Goal: Information Seeking & Learning: Learn about a topic

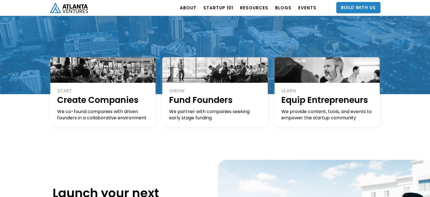
scroll to position [101, 0]
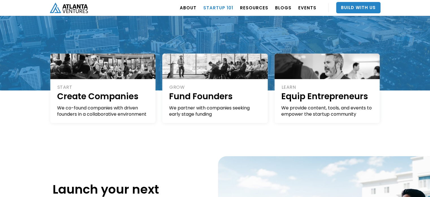
click at [220, 7] on link "Startup 101" at bounding box center [218, 8] width 30 height 16
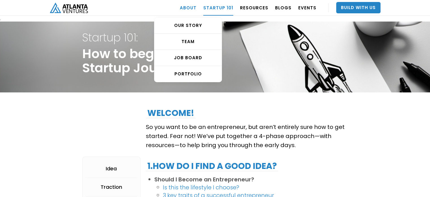
click at [193, 9] on link "ABOUT" at bounding box center [188, 8] width 17 height 16
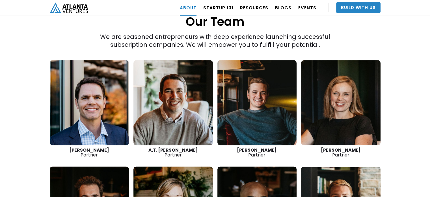
scroll to position [791, 0]
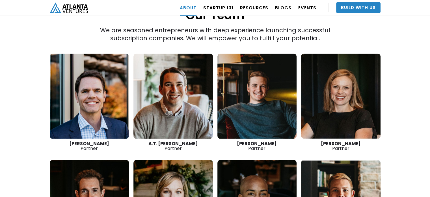
click at [183, 75] on link at bounding box center [173, 95] width 79 height 85
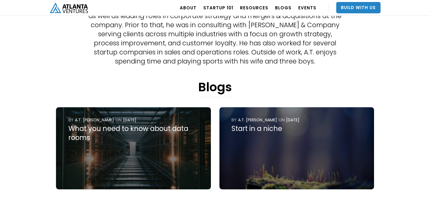
scroll to position [213, 0]
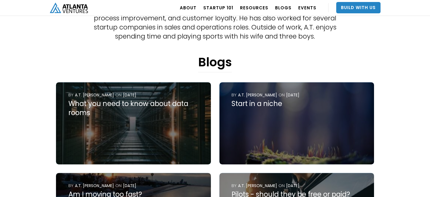
drag, startPoint x: 432, startPoint y: 12, endPoint x: 431, endPoint y: 20, distance: 8.0
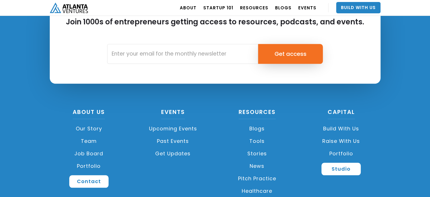
scroll to position [4901, 0]
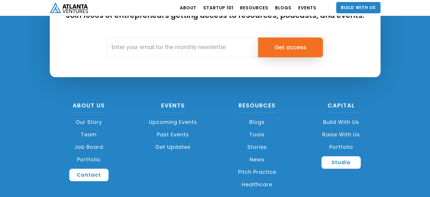
click at [87, 137] on link "Team" at bounding box center [89, 134] width 79 height 12
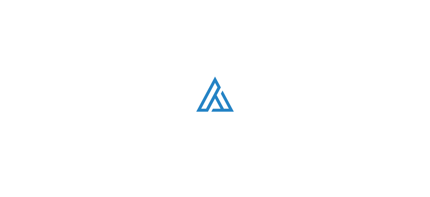
scroll to position [711, 0]
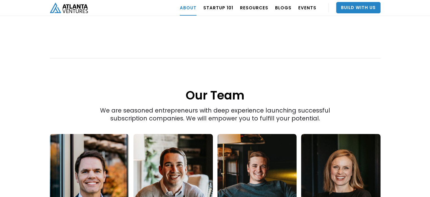
click at [84, 11] on img "home" at bounding box center [69, 8] width 38 height 10
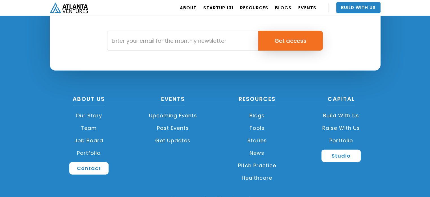
scroll to position [1349, 0]
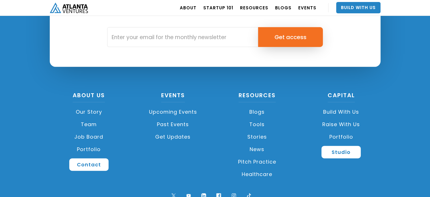
click at [353, 111] on link "Build with us" at bounding box center [341, 112] width 79 height 12
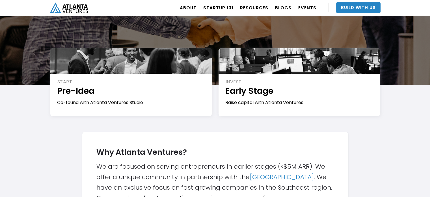
scroll to position [58, 0]
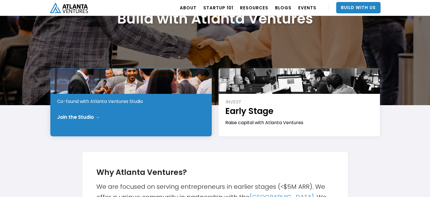
click at [102, 106] on div "START Pre-Idea Co-found with Atlanta Ventures Studio Join the Studio →" at bounding box center [131, 102] width 162 height 68
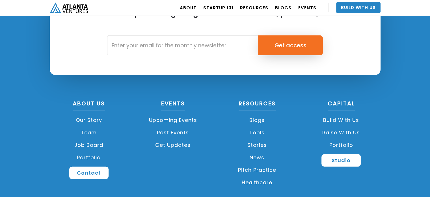
scroll to position [1612, 0]
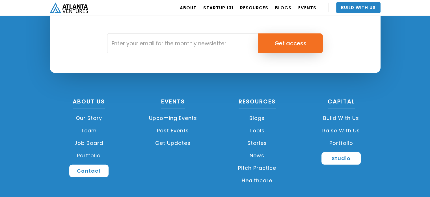
click at [348, 124] on link "Raise with Us" at bounding box center [341, 130] width 79 height 12
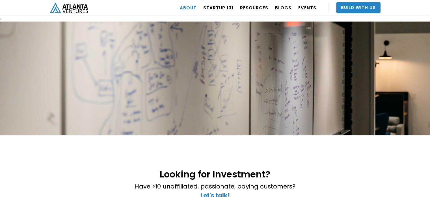
click at [197, 10] on link "ABOUT" at bounding box center [188, 8] width 17 height 16
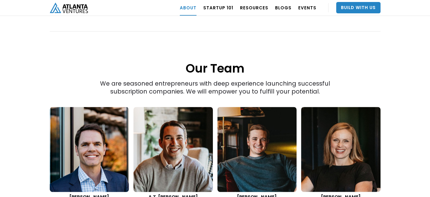
scroll to position [777, 0]
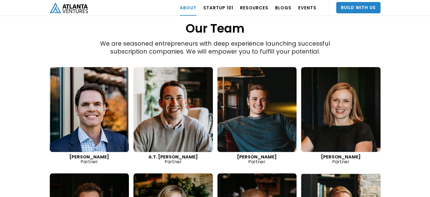
click at [196, 75] on link at bounding box center [173, 109] width 79 height 85
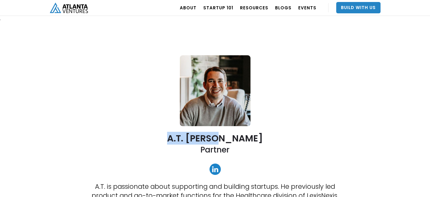
drag, startPoint x: 180, startPoint y: 140, endPoint x: 246, endPoint y: 138, distance: 65.4
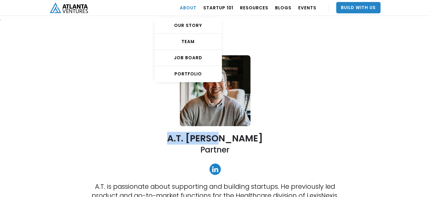
click at [197, 9] on link "ABOUT" at bounding box center [188, 8] width 17 height 16
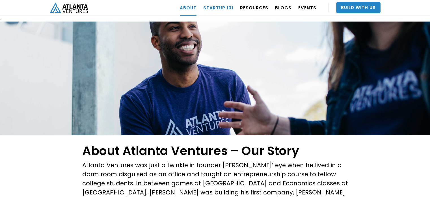
click at [227, 9] on link "Startup 101" at bounding box center [218, 8] width 30 height 16
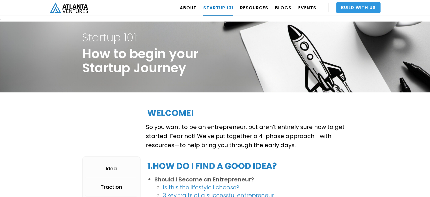
click at [366, 8] on link "Build With Us" at bounding box center [358, 7] width 44 height 11
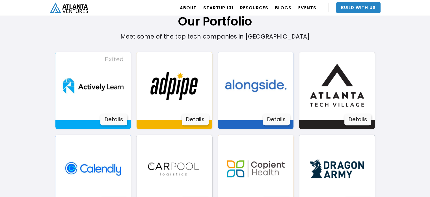
scroll to position [385, 0]
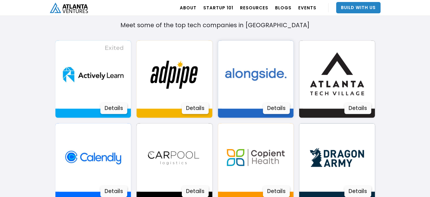
click at [278, 104] on div "Details" at bounding box center [276, 107] width 27 height 11
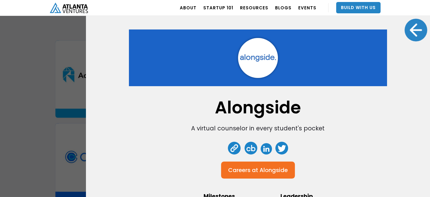
click at [24, 120] on div "Alongside A virtual counselor in every student's pocket Careers at Alongside Mi…" at bounding box center [215, 98] width 430 height 197
click at [416, 26] on div at bounding box center [416, 30] width 23 height 23
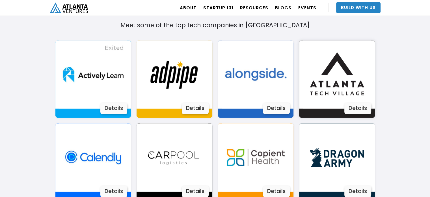
click at [354, 83] on img at bounding box center [337, 74] width 68 height 68
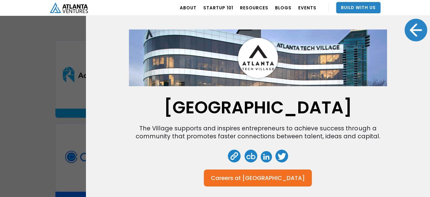
click at [178, 100] on h1 "Atlanta Tech Village" at bounding box center [258, 107] width 188 height 14
drag, startPoint x: 175, startPoint y: 109, endPoint x: 338, endPoint y: 114, distance: 162.7
click at [338, 114] on h1 "Atlanta Tech Village" at bounding box center [258, 107] width 188 height 14
drag, startPoint x: 169, startPoint y: 109, endPoint x: 341, endPoint y: 114, distance: 172.3
click at [341, 114] on div "Atlanta Tech Village The Village supports and inspires entrepreneurs to achieve…" at bounding box center [258, 135] width 258 height 213
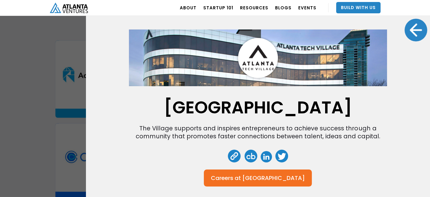
click at [63, 52] on div "Atlanta Tech Village The Village supports and inspires entrepreneurs to achieve…" at bounding box center [215, 98] width 430 height 197
click at [414, 30] on div at bounding box center [416, 30] width 23 height 23
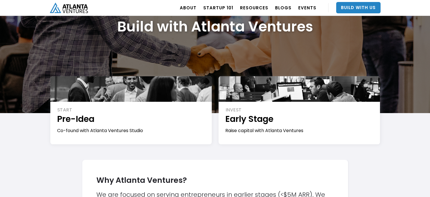
scroll to position [44, 0]
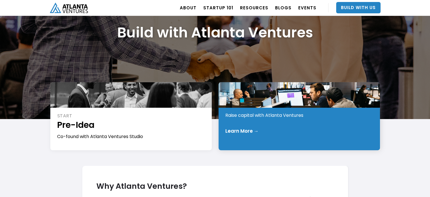
click at [240, 123] on div "INVEST Early Stage Raise capital with Atlanta Ventures Learn More →" at bounding box center [300, 116] width 162 height 68
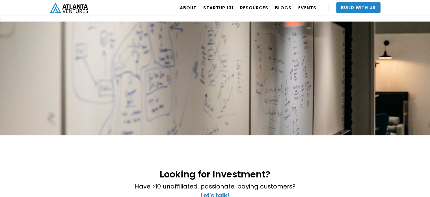
click at [430, 28] on html ". Loading. . . ABOUT OUR STORY TEAM Job Board PORTFOLIO Startup 101 RESOURCES T…" at bounding box center [215, 98] width 430 height 197
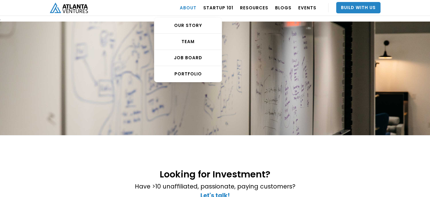
click at [196, 10] on link "ABOUT" at bounding box center [188, 8] width 17 height 16
